Goal: Task Accomplishment & Management: Complete application form

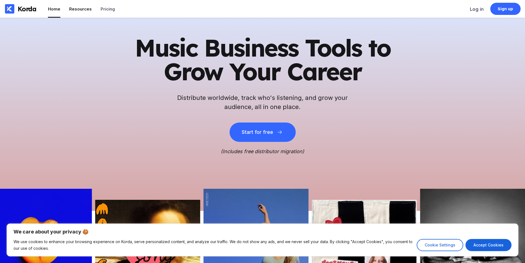
click at [75, 14] on li "Resources" at bounding box center [80, 9] width 23 height 18
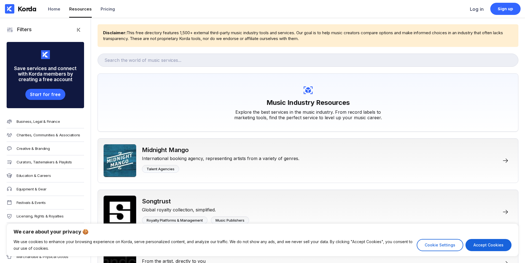
click at [110, 9] on div "Pricing" at bounding box center [108, 8] width 14 height 5
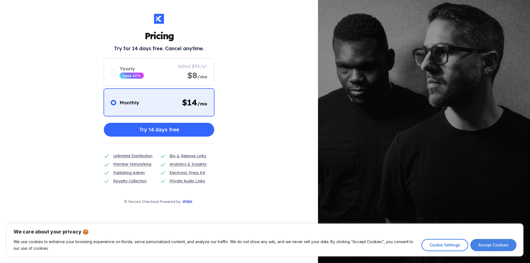
click at [493, 246] on button "Accept Cookies" at bounding box center [493, 245] width 46 height 12
checkbox input "true"
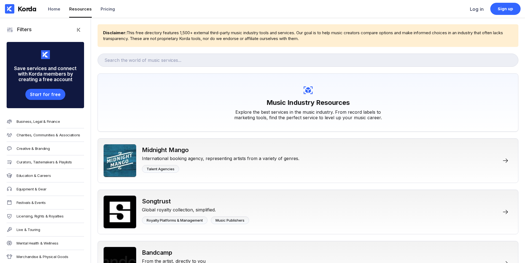
click at [46, 5] on div "Korda Home Resources Pricing" at bounding box center [61, 9] width 122 height 18
click at [51, 8] on div "Home" at bounding box center [54, 8] width 12 height 5
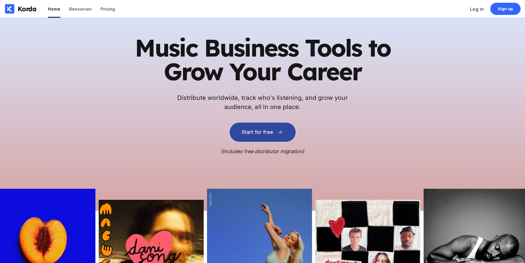
click at [257, 131] on div "Start for free" at bounding box center [257, 132] width 31 height 6
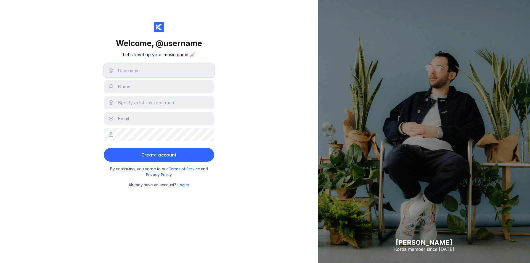
click at [148, 76] on input "text" at bounding box center [159, 70] width 110 height 13
click at [138, 71] on input "text" at bounding box center [159, 70] width 110 height 13
type input "awp"
type input "Hi"
type input "[EMAIL_ADDRESS][DOMAIN_NAME]"
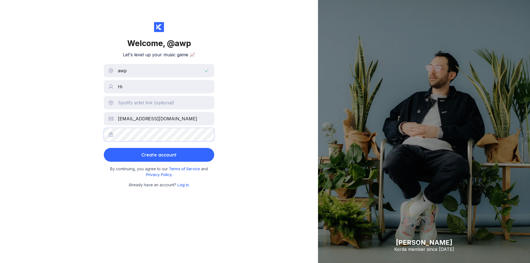
click at [104, 148] on button "Create account" at bounding box center [159, 155] width 110 height 14
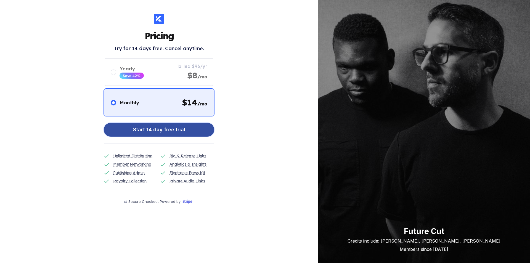
click at [129, 129] on button "Start 14 day free trial" at bounding box center [159, 130] width 110 height 14
